Goal: Task Accomplishment & Management: Manage account settings

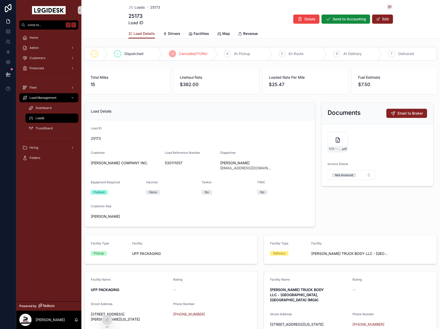
click at [135, 10] on span "Loads" at bounding box center [140, 7] width 10 height 5
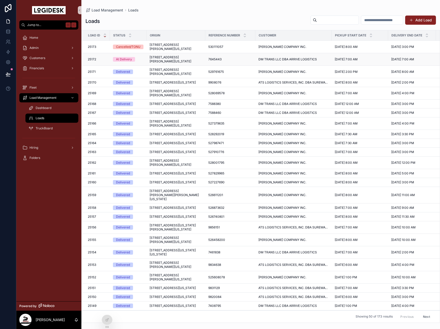
click at [230, 61] on div "7645443 7645443" at bounding box center [230, 59] width 44 height 4
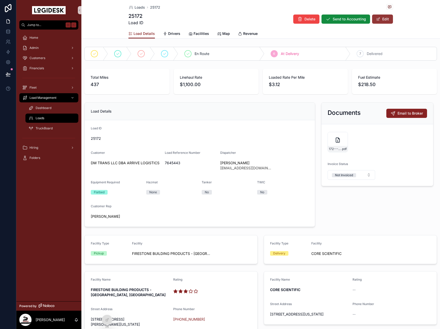
drag, startPoint x: 378, startPoint y: 19, endPoint x: 375, endPoint y: 21, distance: 3.5
click at [378, 19] on span "scrollable content" at bounding box center [378, 19] width 4 height 4
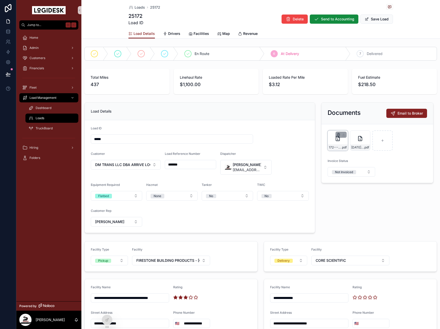
click at [338, 135] on icon "scrollable content" at bounding box center [338, 135] width 4 height 4
click at [349, 125] on icon "scrollable content" at bounding box center [349, 125] width 3 height 0
click at [338, 133] on icon "scrollable content" at bounding box center [338, 135] width 4 height 4
click at [346, 126] on span "Confirm delete?" at bounding box center [330, 125] width 31 height 6
click at [349, 124] on icon "scrollable content" at bounding box center [349, 125] width 4 height 4
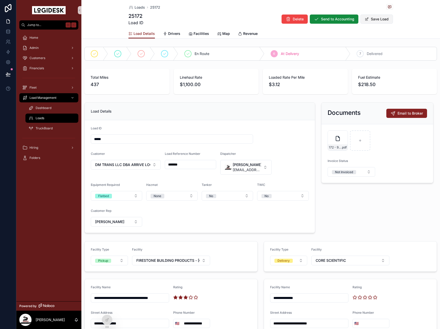
click at [385, 18] on button "Save Load" at bounding box center [376, 18] width 33 height 9
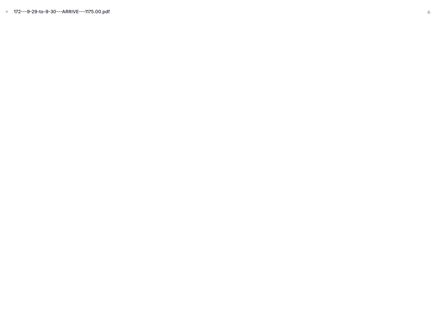
drag, startPoint x: 7, startPoint y: 10, endPoint x: 32, endPoint y: 16, distance: 25.0
click at [7, 10] on icon "Close modal" at bounding box center [7, 12] width 4 height 4
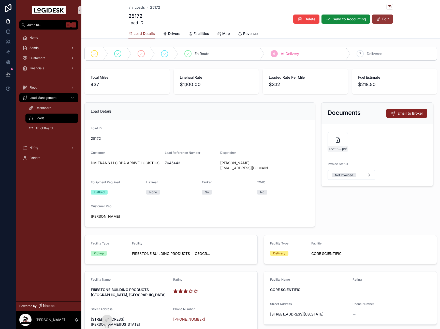
click at [381, 16] on button "Edit" at bounding box center [382, 18] width 21 height 9
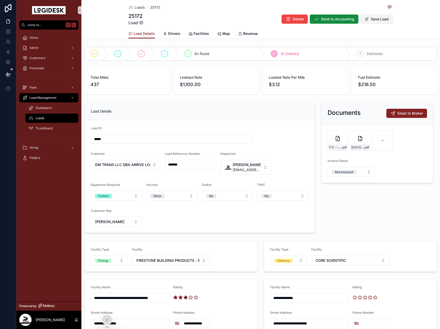
click at [377, 16] on button "Save Load" at bounding box center [376, 18] width 33 height 9
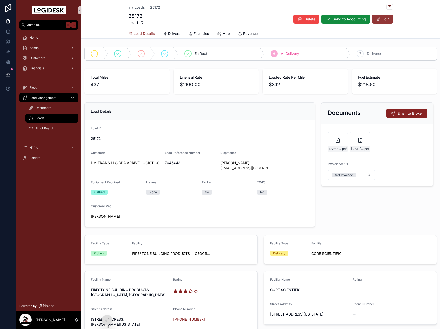
click at [376, 17] on span "scrollable content" at bounding box center [378, 19] width 4 height 4
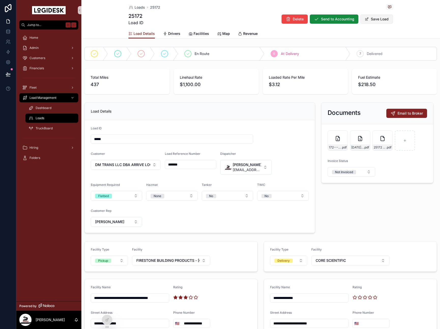
click at [380, 21] on button "Save Load" at bounding box center [376, 18] width 33 height 9
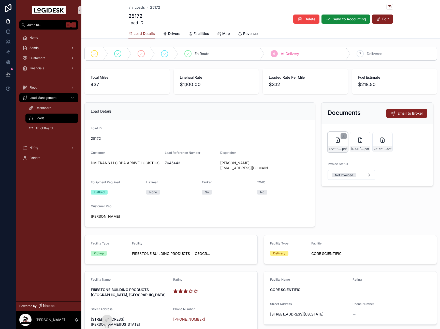
click at [338, 141] on icon "scrollable content" at bounding box center [338, 140] width 1 height 1
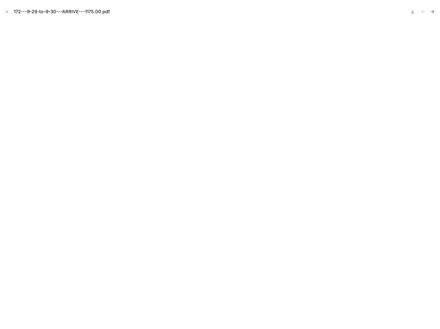
click at [433, 14] on icon "Next file" at bounding box center [432, 11] width 5 height 5
click at [423, 14] on icon "Previous file" at bounding box center [423, 11] width 5 height 5
click at [9, 10] on button "Close modal" at bounding box center [7, 12] width 6 height 6
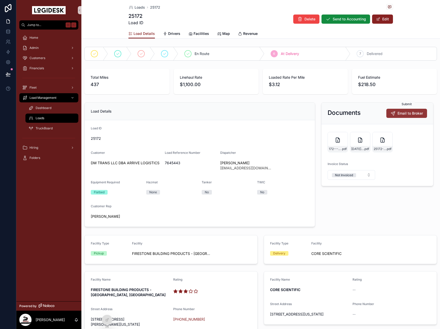
click at [405, 114] on span "Email to Broker" at bounding box center [410, 113] width 25 height 5
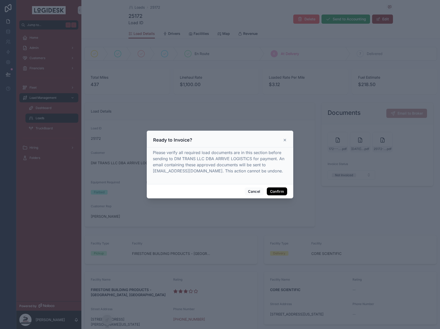
click at [285, 191] on button "Confirm" at bounding box center [277, 191] width 20 height 8
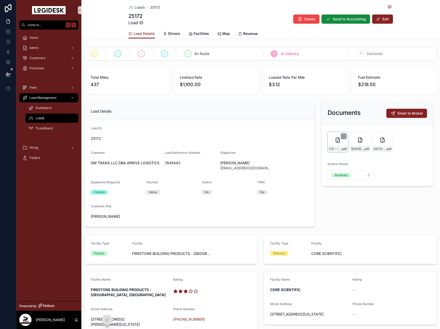
click at [330, 144] on div "172---9-29-to-9-30---ARRIVE---1175.00 .pdf" at bounding box center [338, 142] width 20 height 20
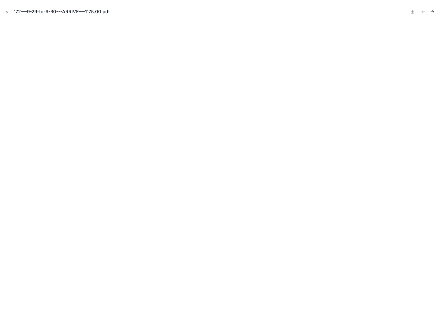
click at [432, 11] on icon "Next file" at bounding box center [432, 11] width 5 height 5
click at [7, 10] on icon "Close modal" at bounding box center [7, 12] width 4 height 4
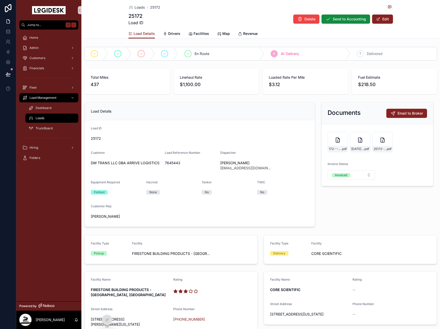
click at [372, 45] on div "En Route 6 At Delivery 7 Delivered" at bounding box center [260, 54] width 359 height 18
click at [370, 50] on div "7 Delivered" at bounding box center [393, 53] width 86 height 13
click at [353, 17] on span "Send to Accounting" at bounding box center [349, 19] width 33 height 5
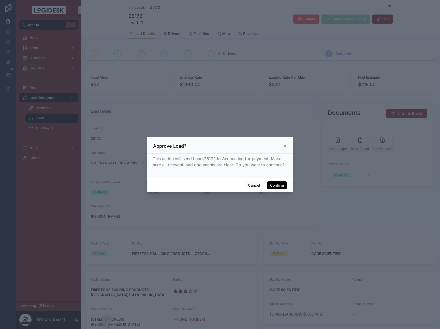
click at [283, 182] on button "Confirm" at bounding box center [277, 185] width 20 height 8
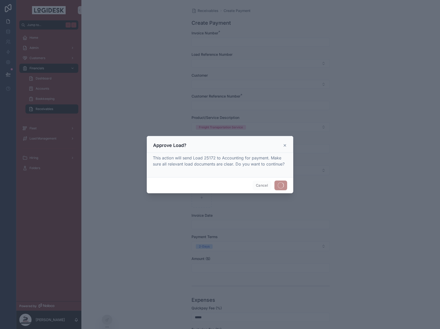
click at [222, 45] on div at bounding box center [220, 164] width 440 height 329
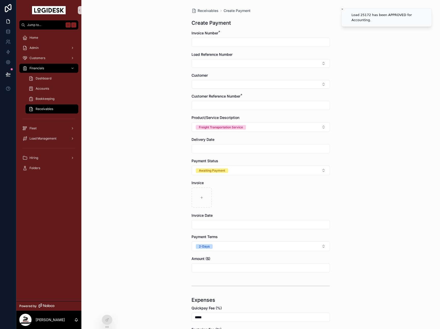
click at [224, 44] on input "scrollable content" at bounding box center [261, 42] width 138 height 7
type input "*****"
click at [214, 60] on button "Select Button" at bounding box center [261, 63] width 138 height 9
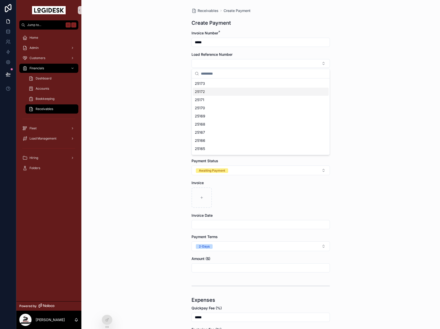
click at [220, 90] on div "25172" at bounding box center [261, 91] width 136 height 8
type input "*******"
type input "*********"
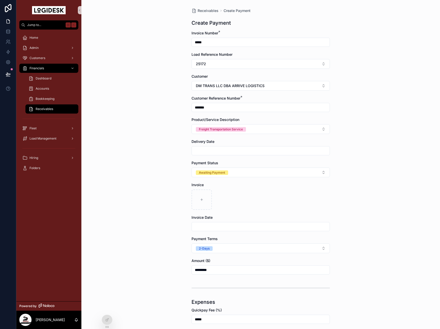
click at [217, 154] on div "scrollable content" at bounding box center [261, 150] width 138 height 9
click at [216, 152] on input "scrollable content" at bounding box center [261, 150] width 138 height 7
click at [265, 161] on button "[DATE]" at bounding box center [261, 162] width 20 height 9
type input "*********"
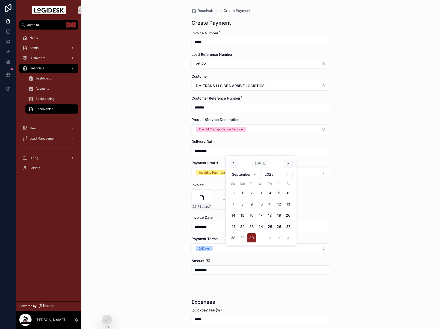
click at [334, 183] on div "Receivables Create Payment Create Payment Invoice Number * ***** Load Reference…" at bounding box center [260, 164] width 359 height 329
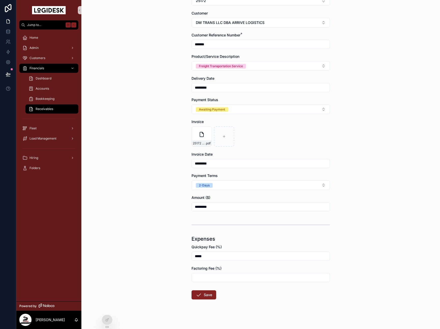
scroll to position [66, 0]
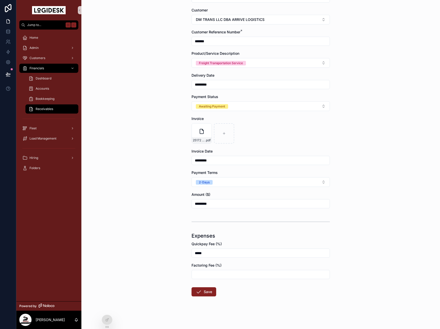
drag, startPoint x: 206, startPoint y: 252, endPoint x: 177, endPoint y: 251, distance: 29.0
click at [179, 251] on div "Receivables Create Payment Create Payment Invoice Number * ***** Load Reference…" at bounding box center [260, 98] width 359 height 329
type input "*****"
click at [201, 289] on icon "scrollable content" at bounding box center [199, 291] width 6 height 6
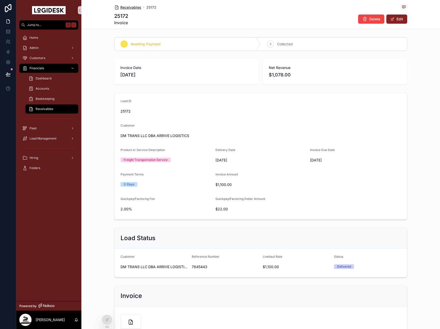
click at [124, 6] on span "Receivables" at bounding box center [130, 7] width 21 height 5
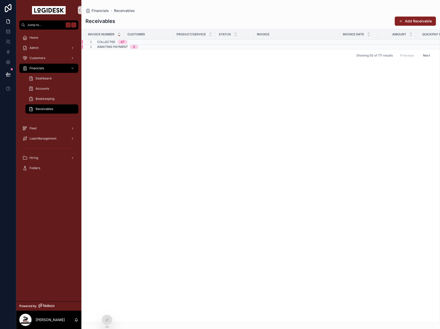
click at [120, 47] on span "Awaiting Payment" at bounding box center [112, 47] width 31 height 4
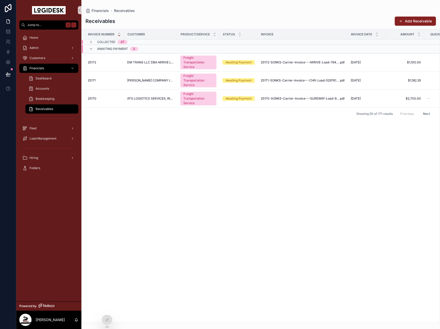
click at [277, 139] on div "Invoice Number Customer Product/Service Status Invoice Invoice Date Amount Quic…" at bounding box center [261, 175] width 358 height 293
click at [203, 16] on div "Receivables Add Receivable Invoice Number Customer Product/Service Status Invoi…" at bounding box center [260, 167] width 359 height 309
click at [280, 120] on div "Invoice Number Customer Product/Service Status Invoice Invoice Date Amount Quic…" at bounding box center [261, 175] width 358 height 293
